Goal: Information Seeking & Learning: Find contact information

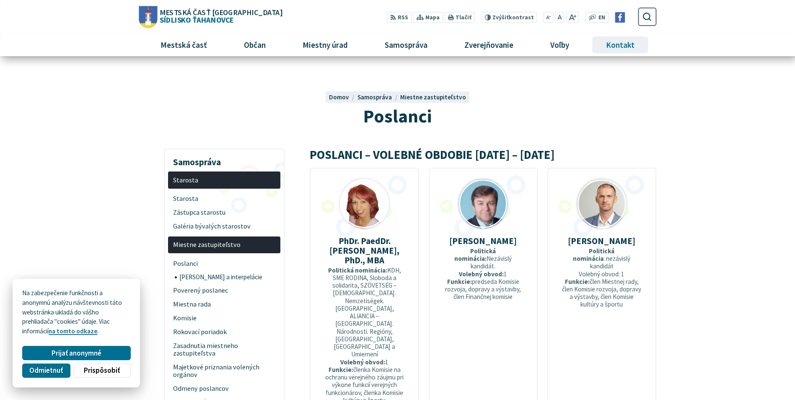
click at [631, 44] on span "Kontakt" at bounding box center [620, 45] width 35 height 23
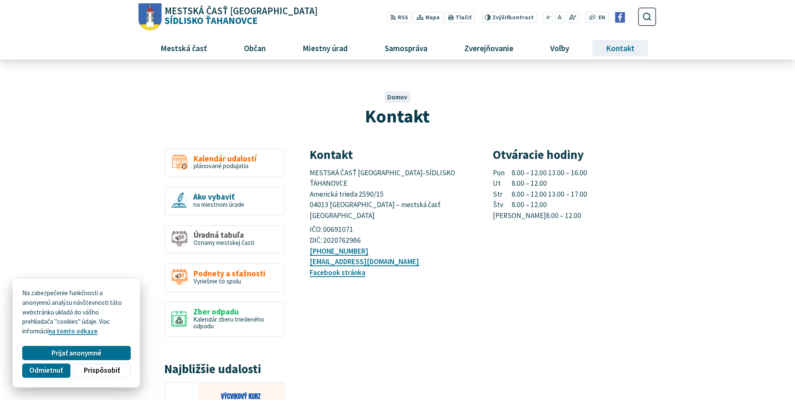
click at [616, 50] on span "Kontakt" at bounding box center [620, 47] width 35 height 23
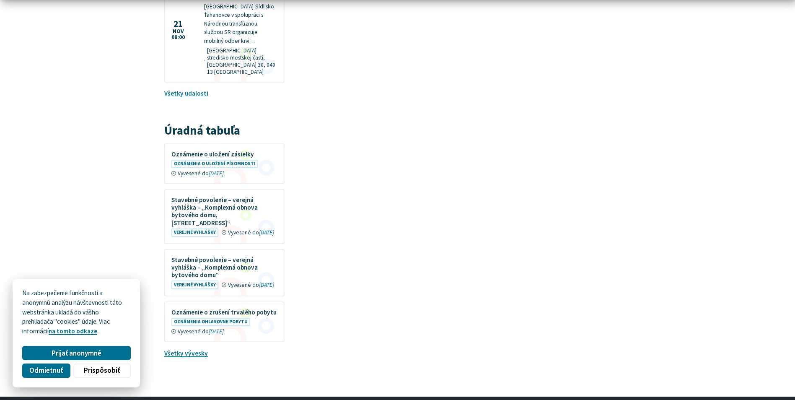
scroll to position [587, 0]
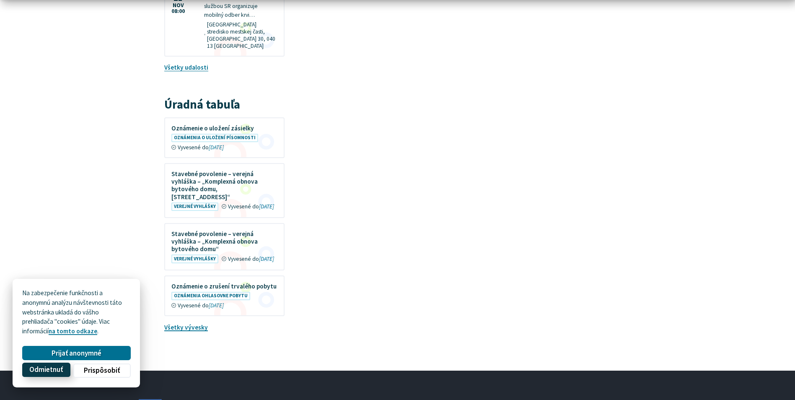
click at [54, 370] on span "Odmietnuť" at bounding box center [46, 369] width 34 height 9
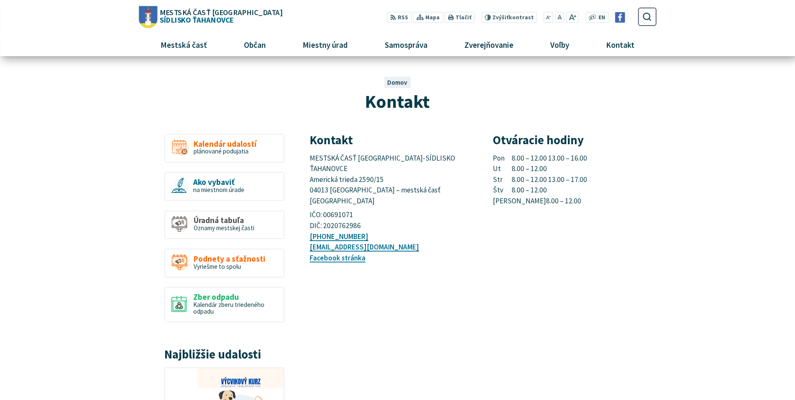
scroll to position [0, 0]
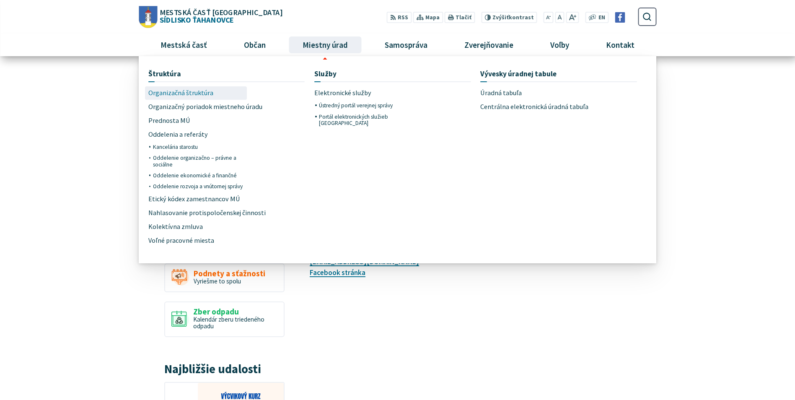
click at [211, 93] on link "Organizačná štruktúra" at bounding box center [196, 93] width 96 height 14
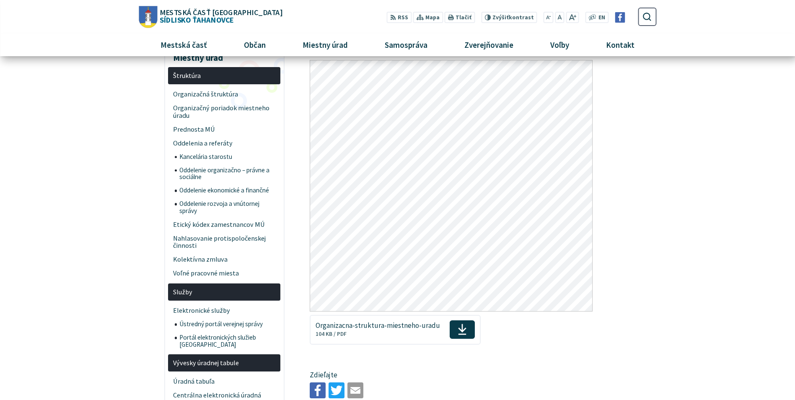
scroll to position [84, 0]
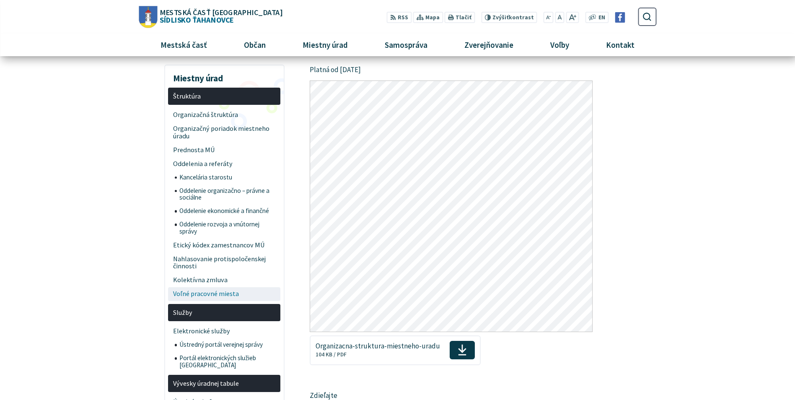
click at [246, 292] on span "Voľné pracovné miesta" at bounding box center [224, 294] width 103 height 14
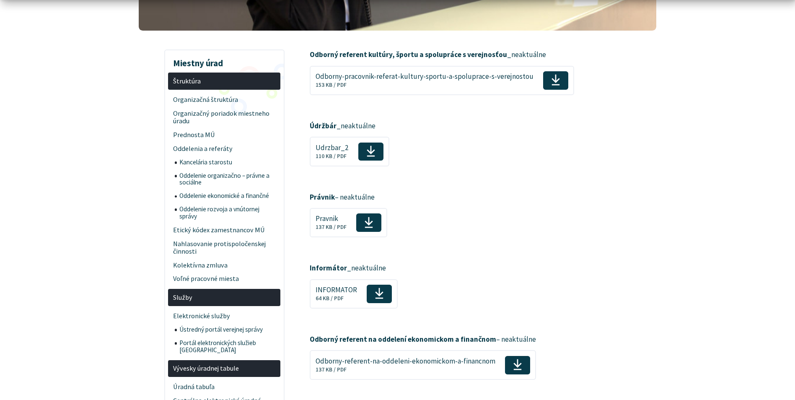
scroll to position [168, 0]
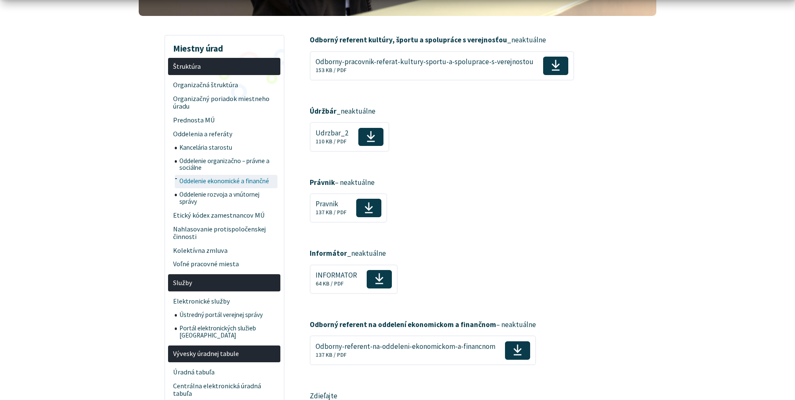
click at [239, 182] on span "Oddelenie ekonomické a finančné" at bounding box center [227, 181] width 96 height 13
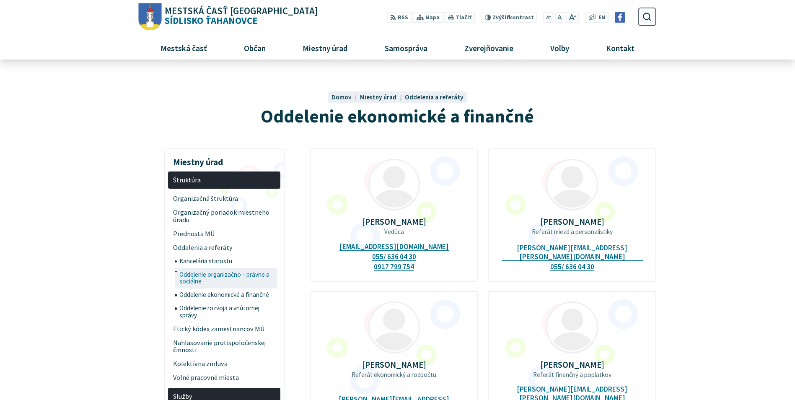
click at [247, 278] on span "Oddelenie organizačno – právne a sociálne" at bounding box center [227, 278] width 96 height 21
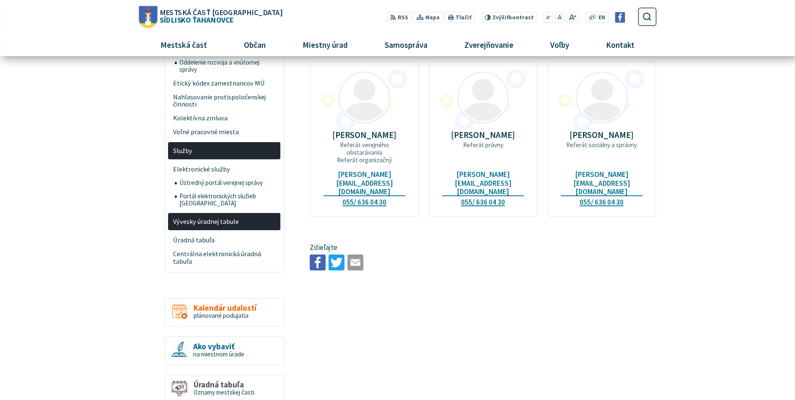
scroll to position [126, 0]
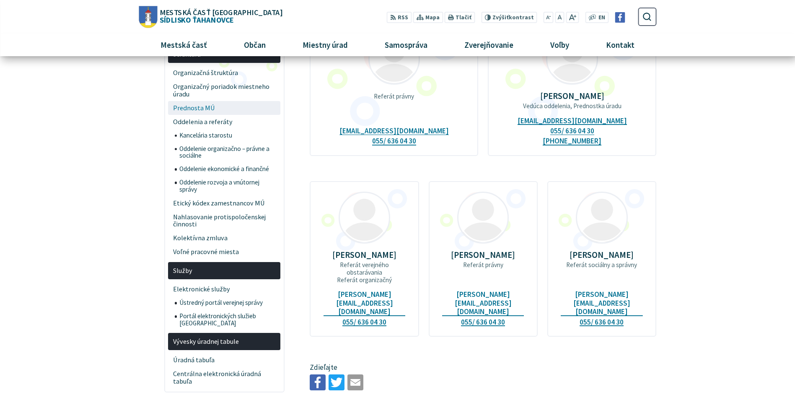
click at [194, 108] on span "Prednosta MÚ" at bounding box center [224, 108] width 103 height 14
click at [217, 134] on span "Kancelária starostu" at bounding box center [227, 135] width 96 height 13
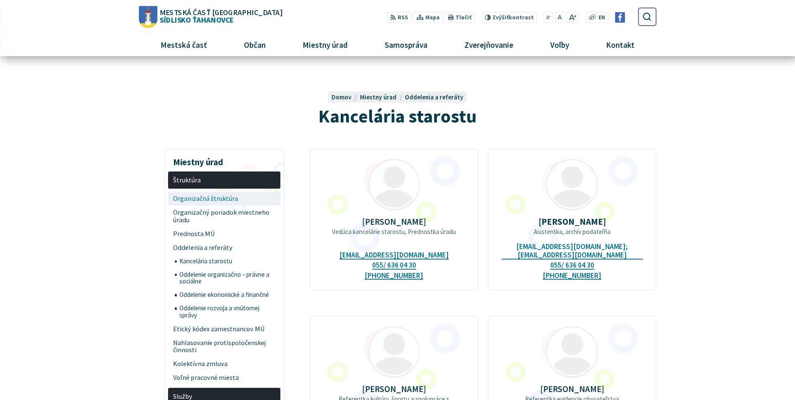
click at [212, 199] on span "Organizačná štruktúra" at bounding box center [224, 198] width 103 height 14
